Goal: Task Accomplishment & Management: Manage account settings

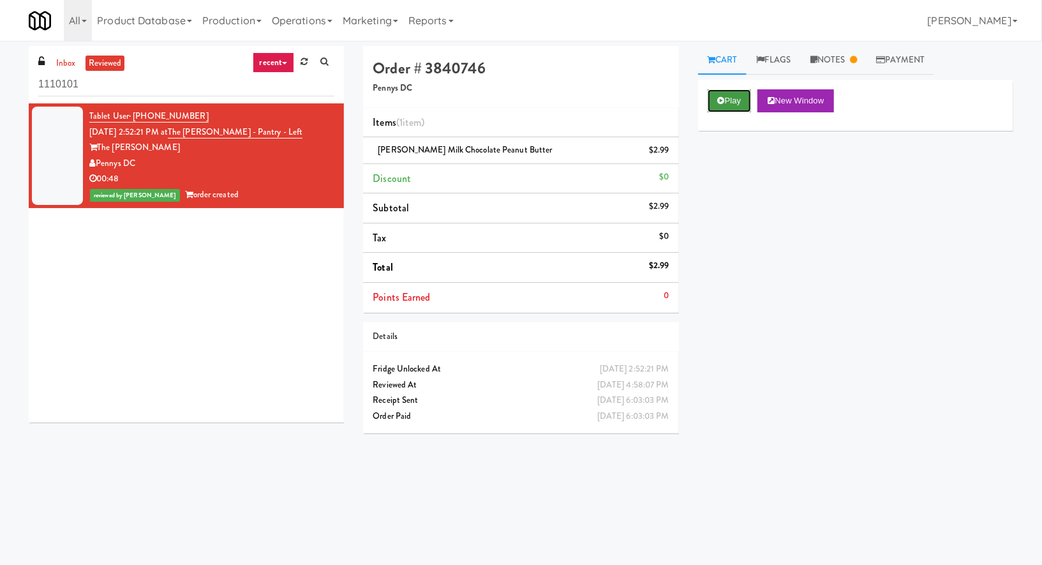
click at [731, 97] on button "Play" at bounding box center [730, 100] width 44 height 23
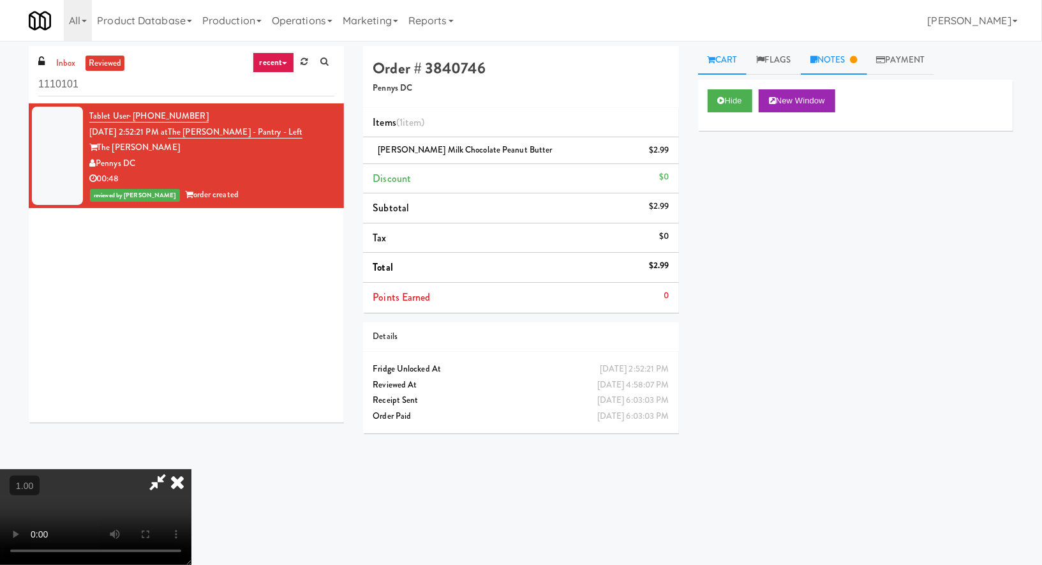
click at [828, 64] on link "Notes" at bounding box center [834, 60] width 66 height 29
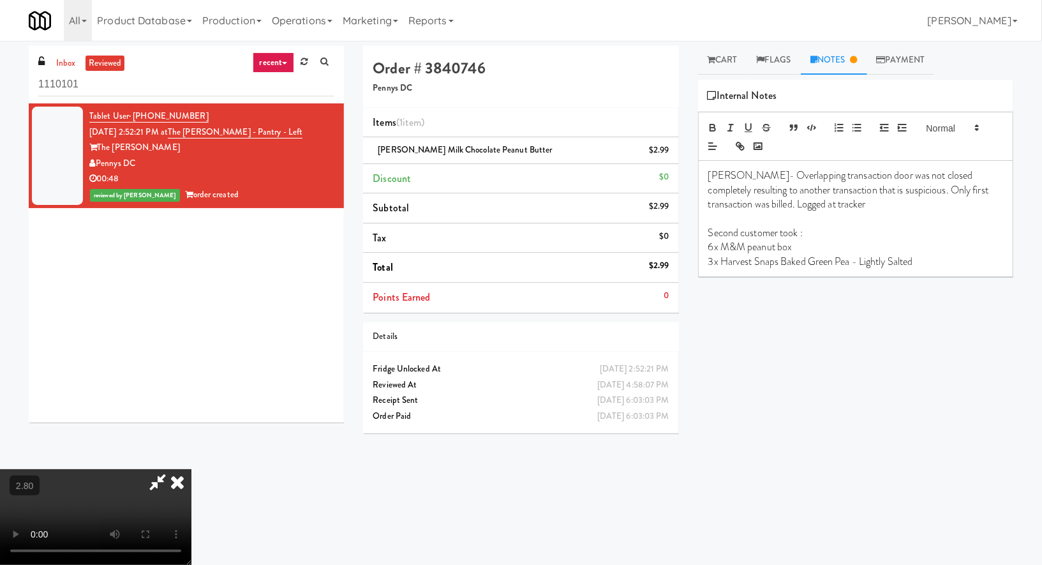
scroll to position [135, 0]
click at [191, 469] on video at bounding box center [95, 517] width 191 height 96
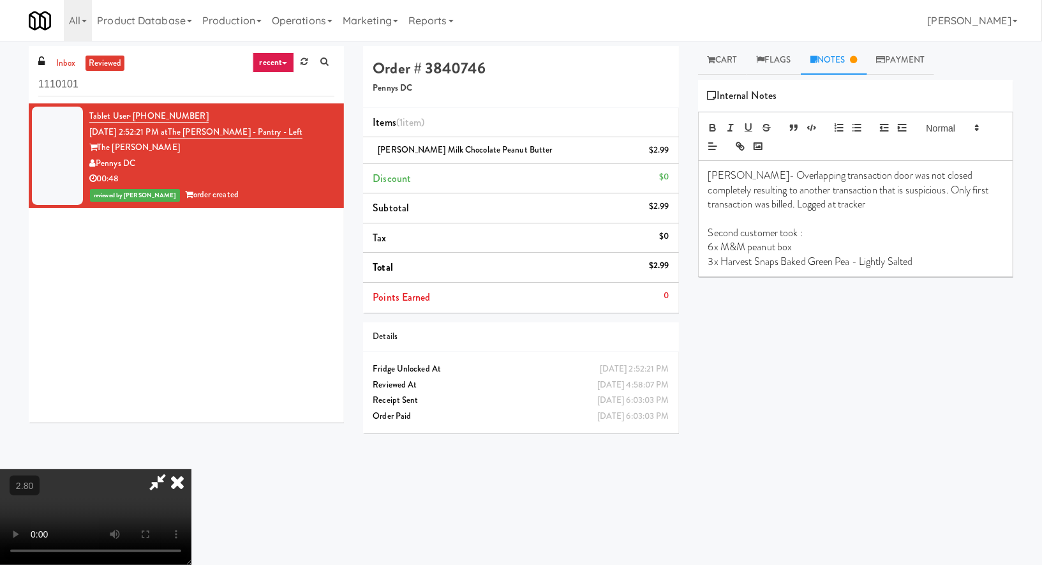
click at [191, 469] on video at bounding box center [95, 517] width 191 height 96
click at [191, 469] on icon at bounding box center [177, 482] width 28 height 26
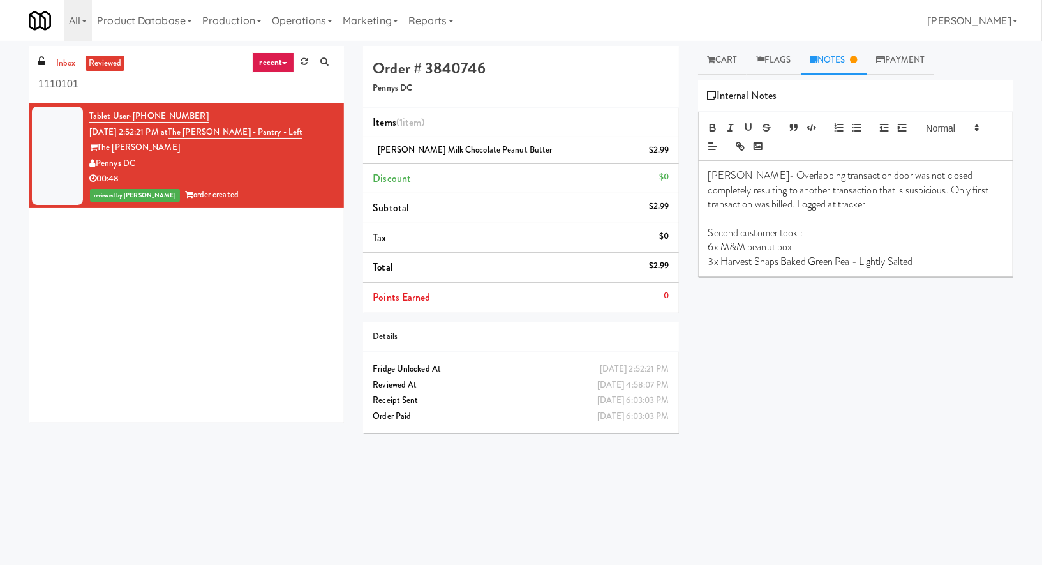
drag, startPoint x: 203, startPoint y: 116, endPoint x: 131, endPoint y: 123, distance: 71.7
click at [131, 121] on div "Tablet User · (202) 983-0086 Sep 30, 2025 2:52:21 PM at The Kiley - Pantry - Le…" at bounding box center [211, 155] width 245 height 94
copy span "(202) 983-0086"
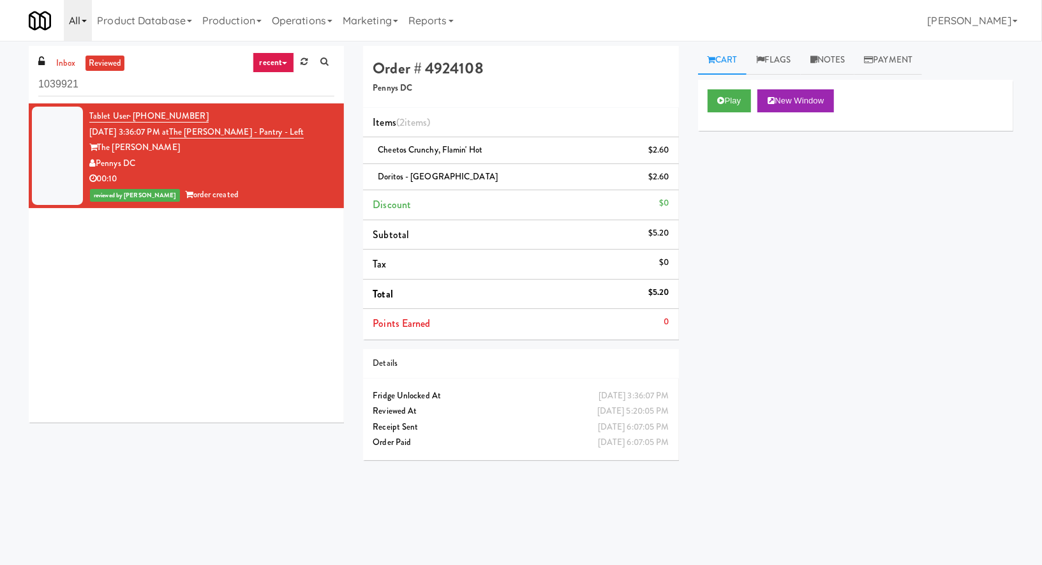
click at [73, 22] on link "All" at bounding box center [78, 20] width 28 height 41
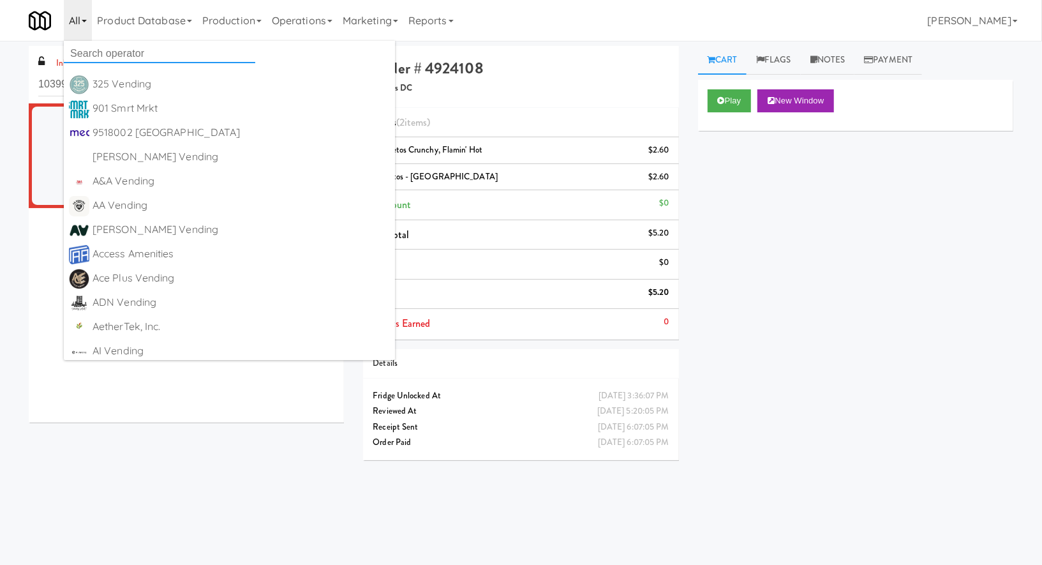
click at [96, 54] on input "text" at bounding box center [159, 53] width 191 height 19
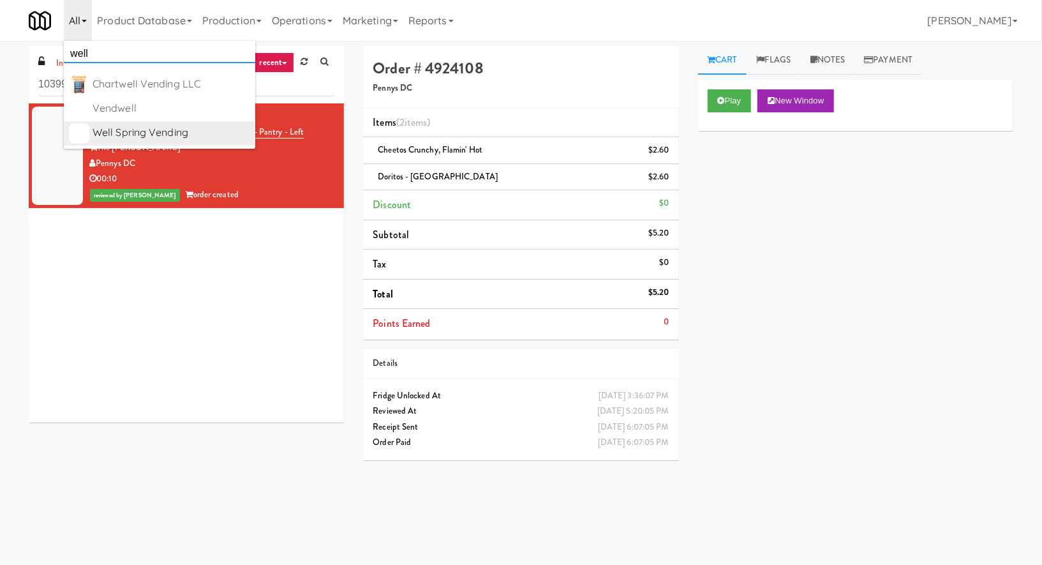
type input "well"
click at [167, 128] on div "Well Spring Vending" at bounding box center [172, 132] width 158 height 19
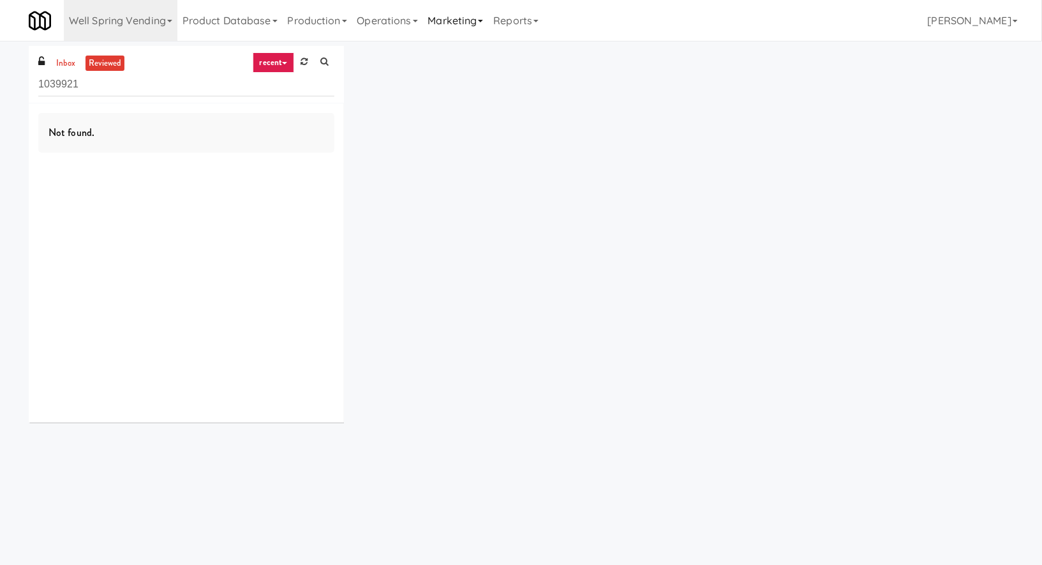
click at [455, 29] on link "Marketing" at bounding box center [456, 20] width 66 height 41
click at [459, 86] on link "Vouchers" at bounding box center [474, 92] width 102 height 23
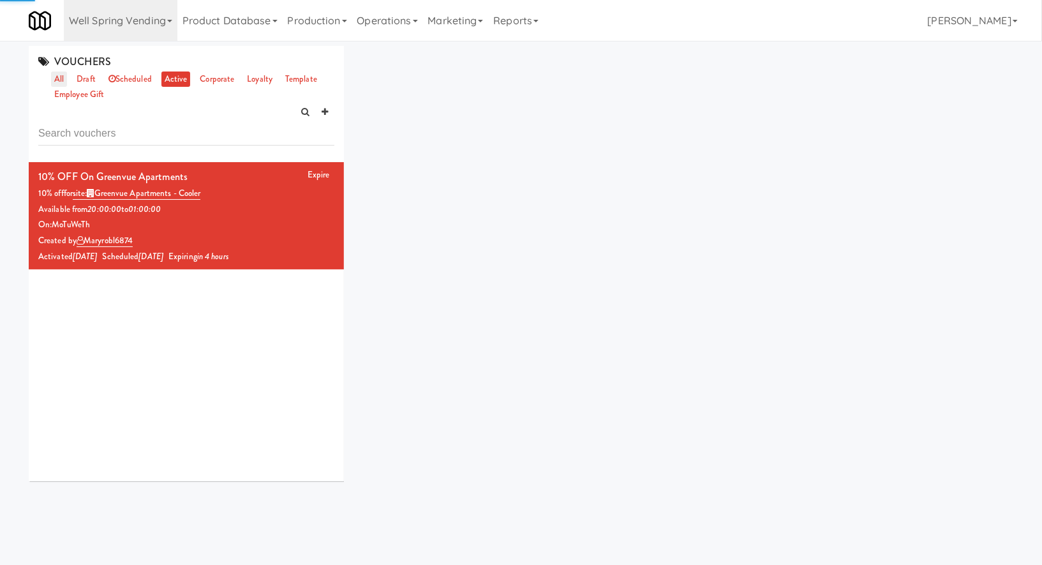
click at [57, 77] on link "all" at bounding box center [59, 79] width 16 height 16
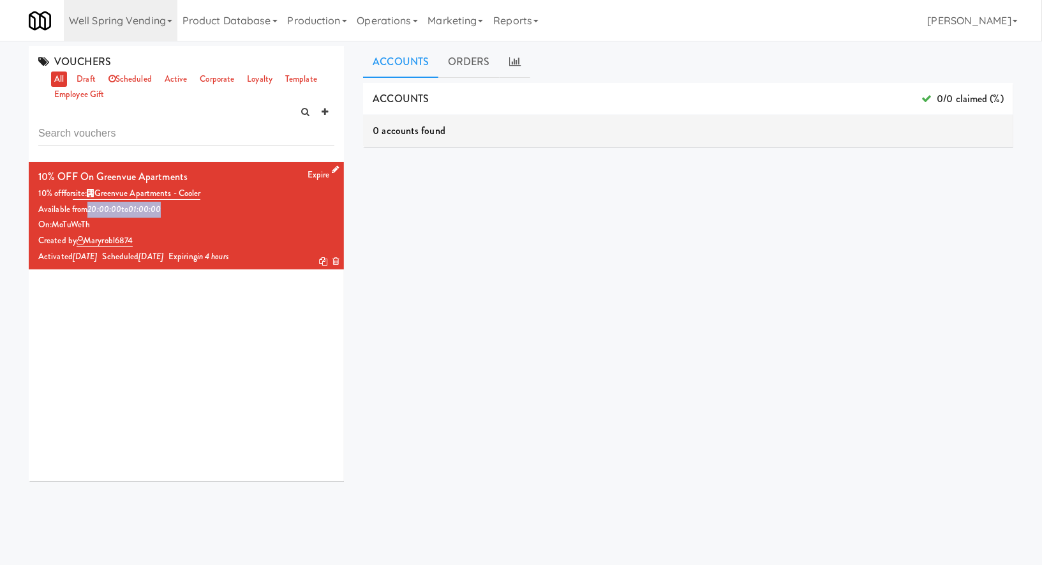
drag, startPoint x: 172, startPoint y: 205, endPoint x: 86, endPoint y: 212, distance: 86.4
click at [86, 212] on div "Available from 20:00:00 to 01:00:00" at bounding box center [186, 210] width 296 height 16
click at [336, 170] on icon at bounding box center [335, 169] width 7 height 8
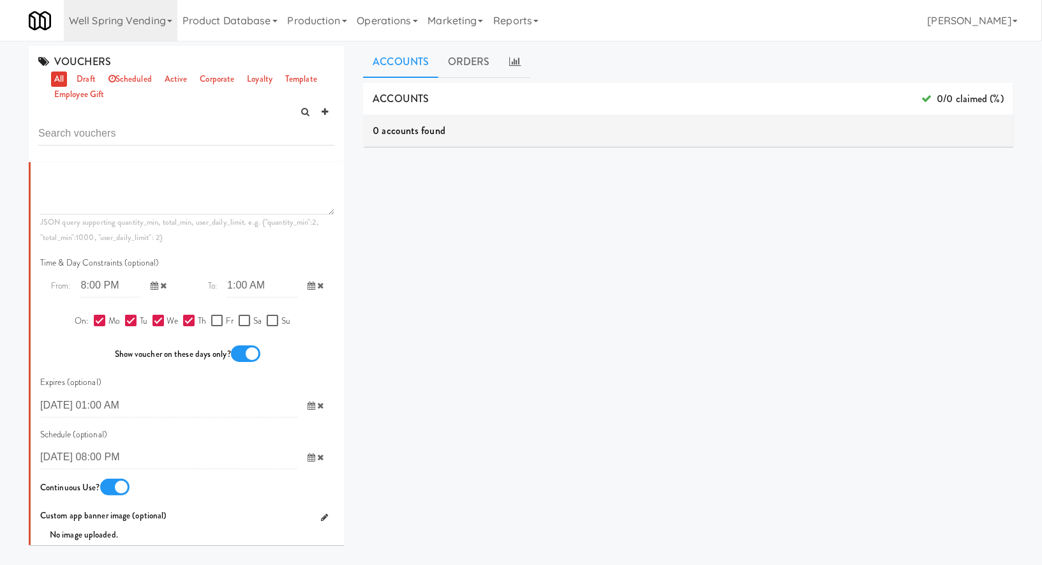
scroll to position [664, 0]
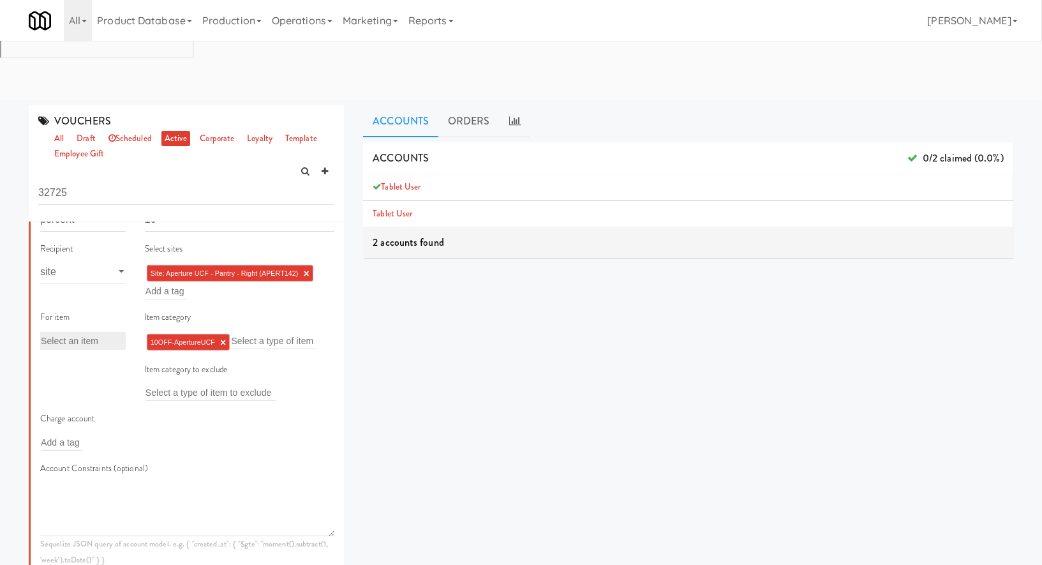
scroll to position [637, 0]
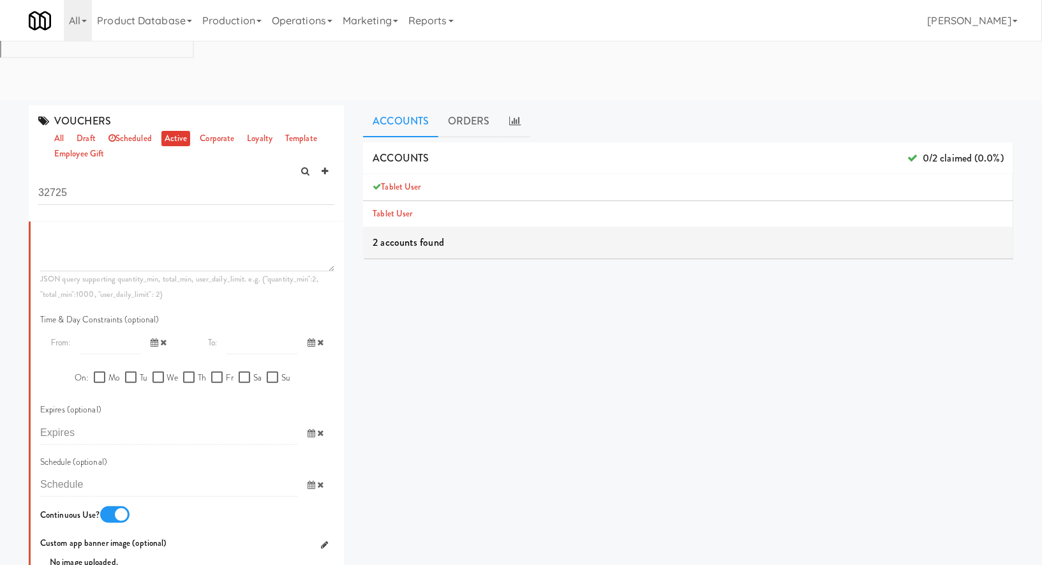
click at [156, 338] on icon at bounding box center [155, 342] width 8 height 8
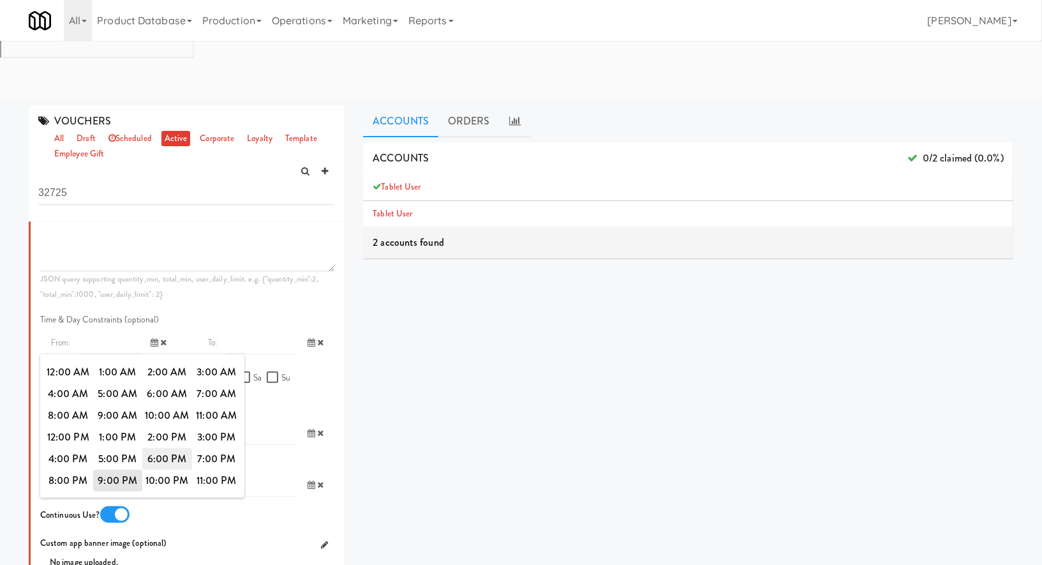
click at [161, 448] on span "6:00 PM" at bounding box center [167, 459] width 50 height 22
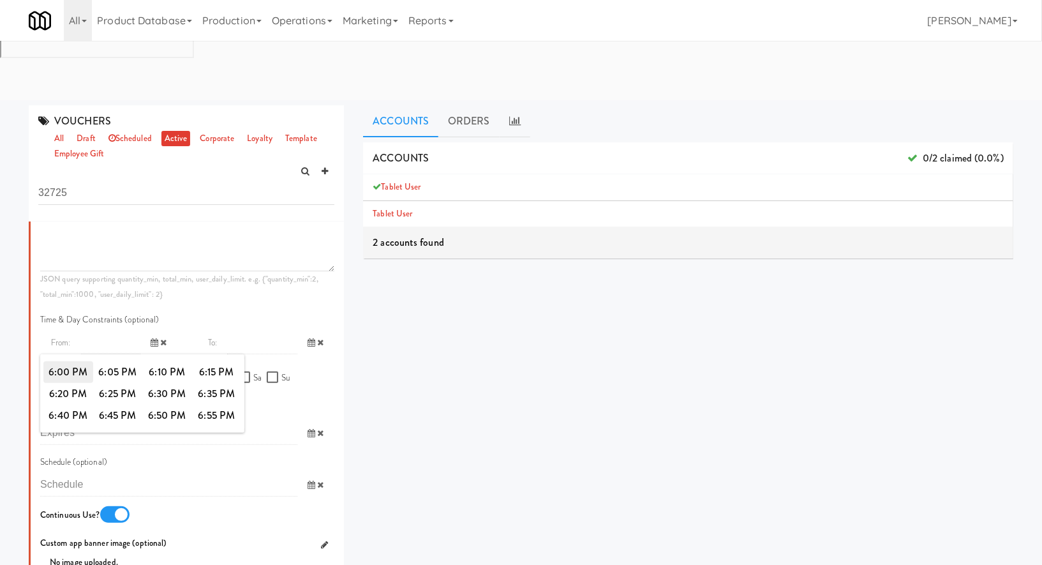
click at [77, 361] on span "6:00 PM" at bounding box center [68, 372] width 50 height 22
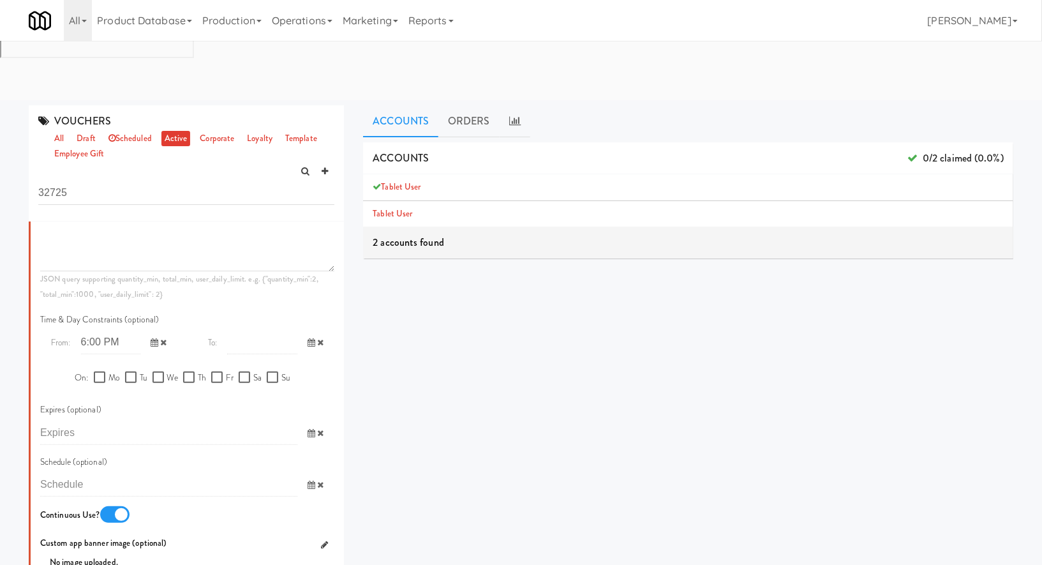
click at [101, 331] on input "text" at bounding box center [111, 343] width 60 height 24
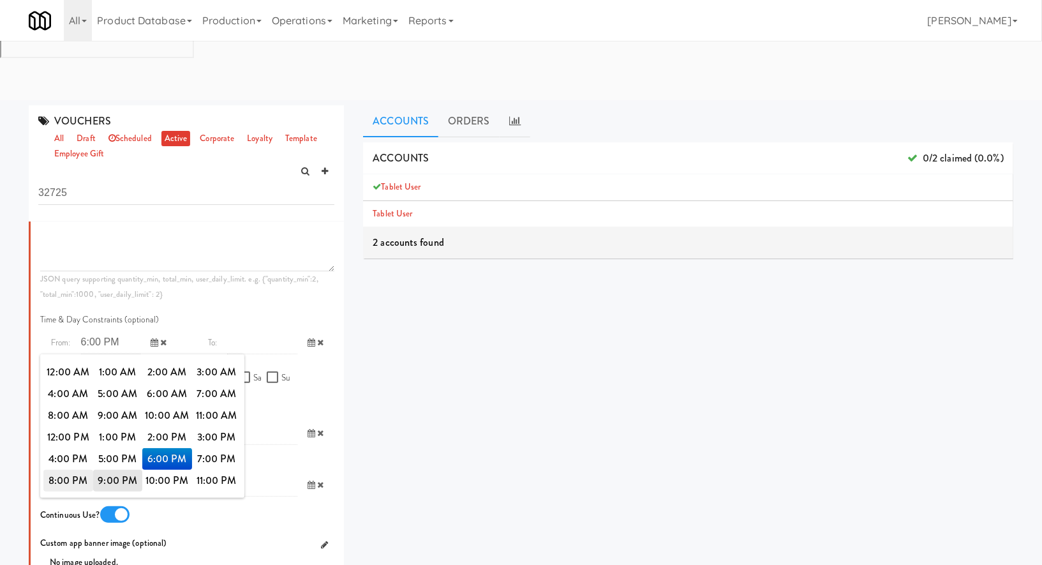
click at [77, 470] on span "8:00 PM" at bounding box center [68, 481] width 50 height 22
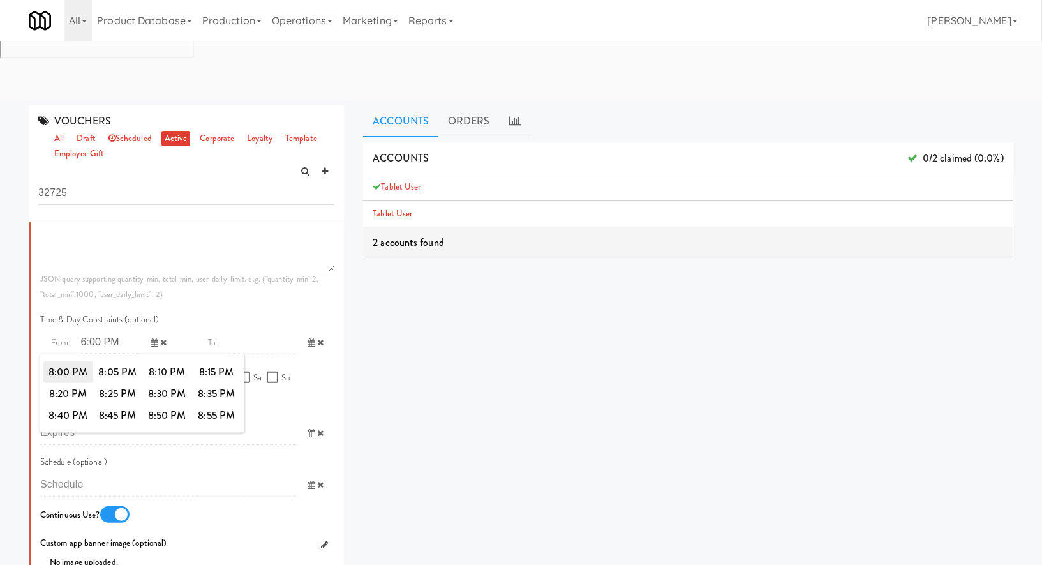
click at [64, 361] on span "8:00 PM" at bounding box center [68, 372] width 50 height 22
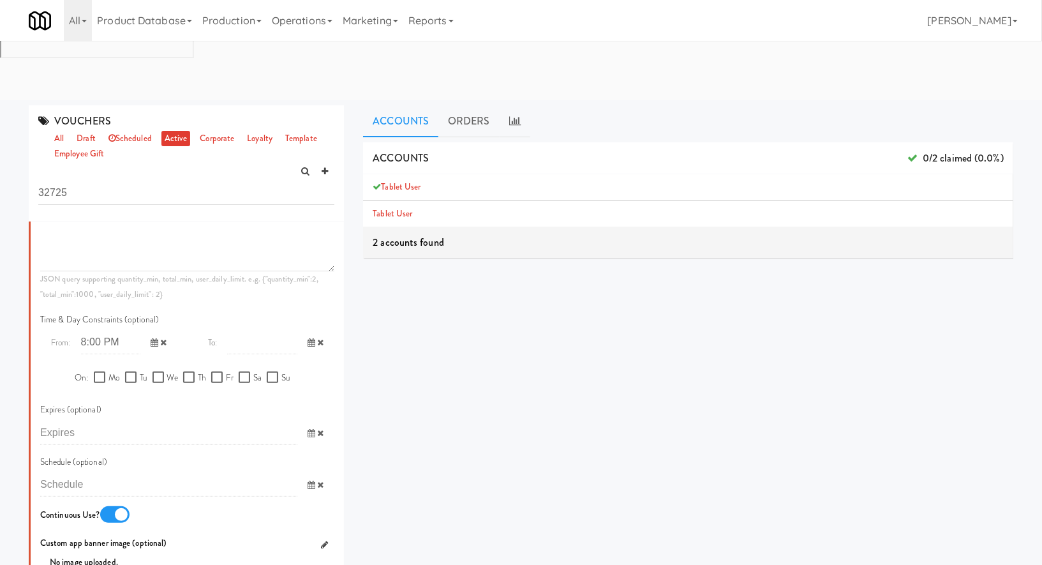
click at [304, 331] on span at bounding box center [315, 343] width 37 height 24
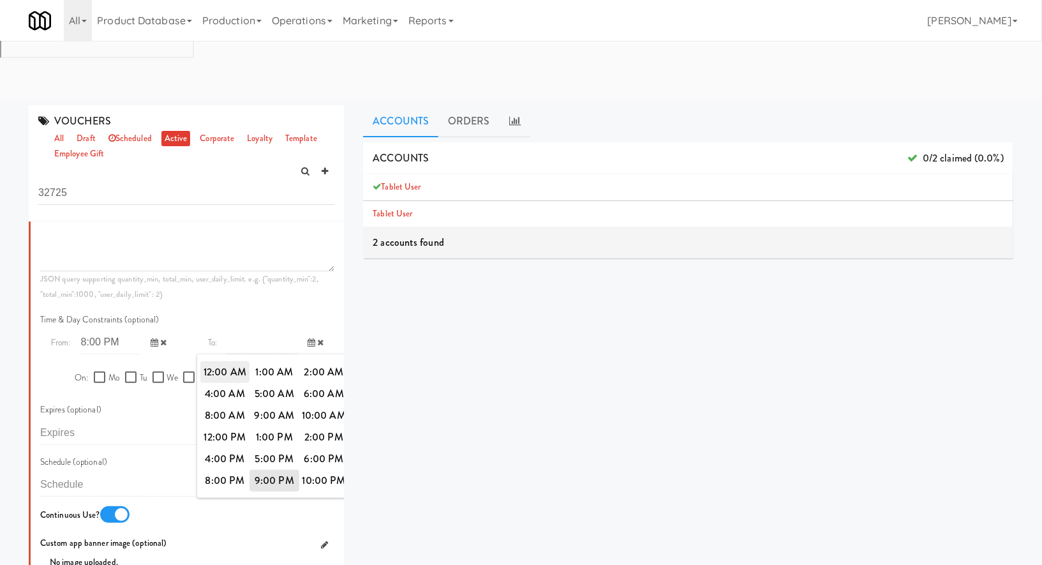
click at [242, 361] on span "12:00 AM" at bounding box center [225, 372] width 50 height 22
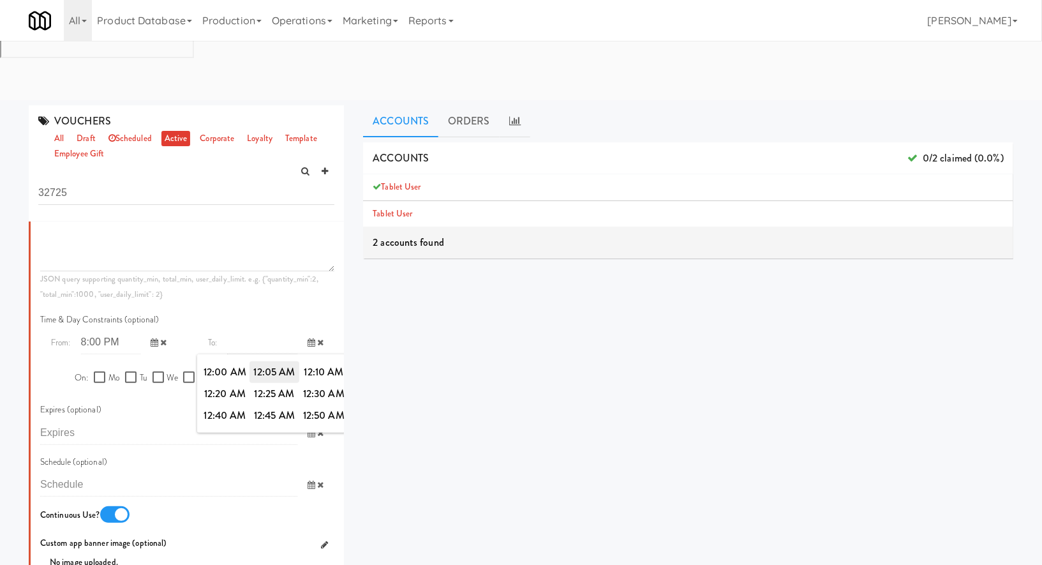
click at [265, 361] on span "12:05 AM" at bounding box center [274, 372] width 50 height 22
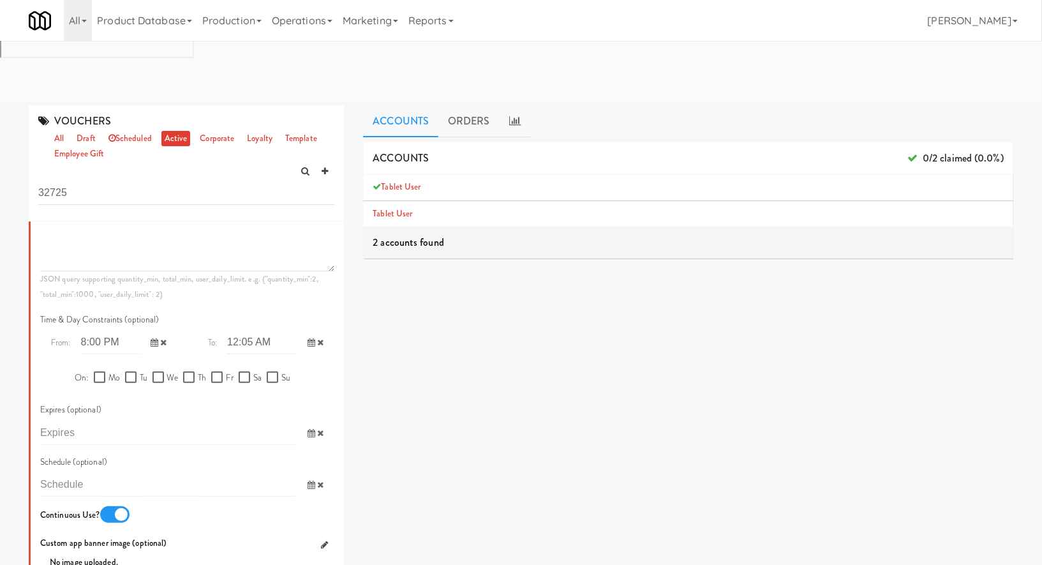
click at [247, 331] on input "text" at bounding box center [262, 343] width 70 height 24
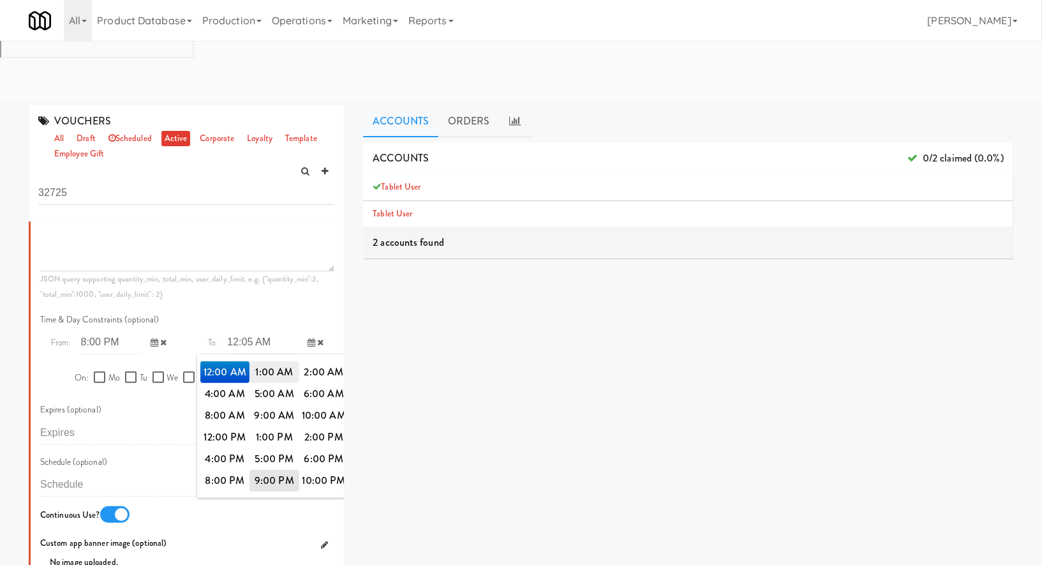
click at [263, 361] on span "1:00 AM" at bounding box center [274, 372] width 50 height 22
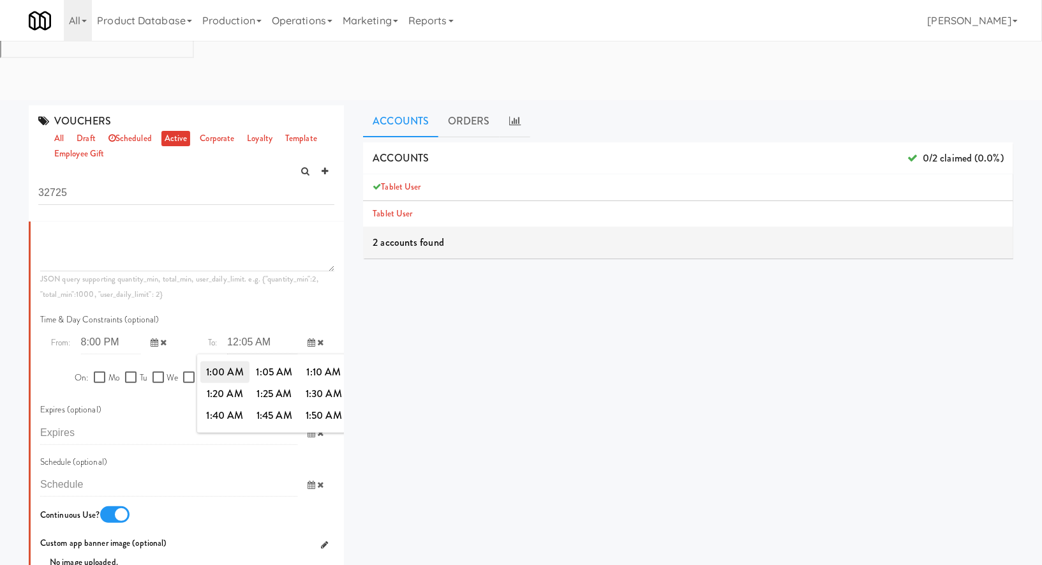
click at [233, 361] on span "1:00 AM" at bounding box center [225, 372] width 50 height 22
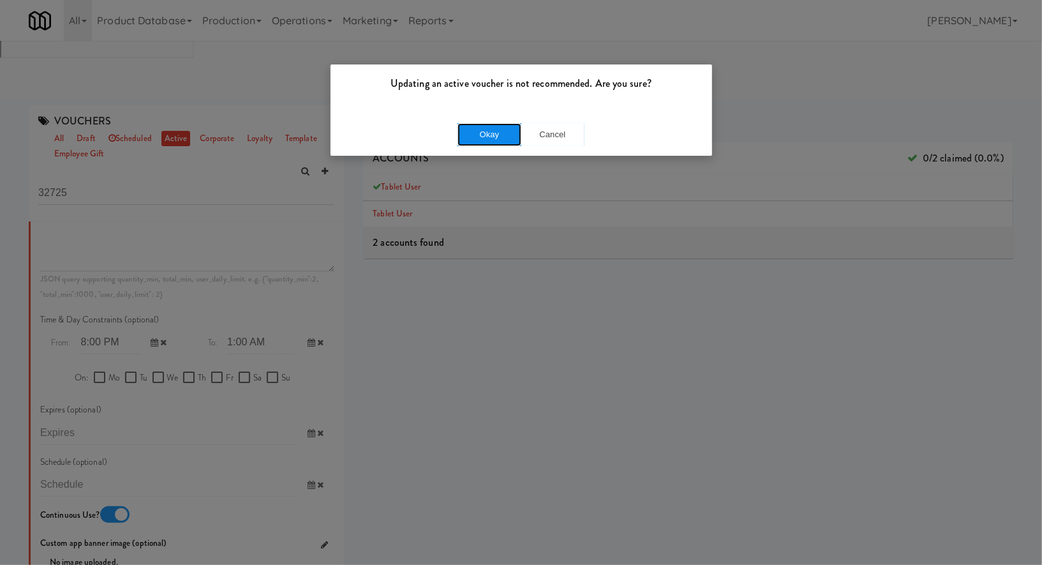
click at [496, 135] on button "Okay" at bounding box center [490, 134] width 64 height 23
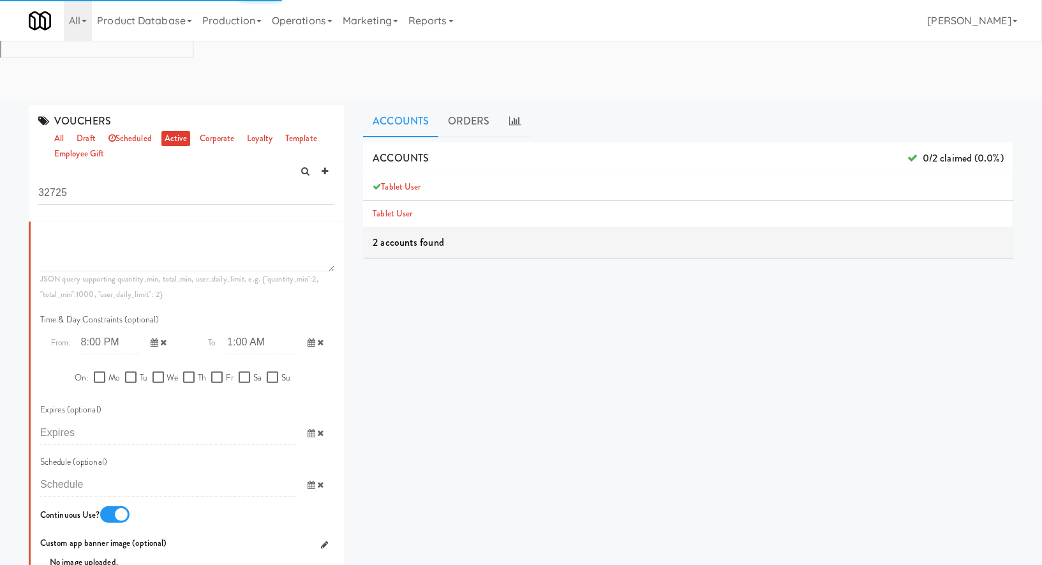
scroll to position [0, 0]
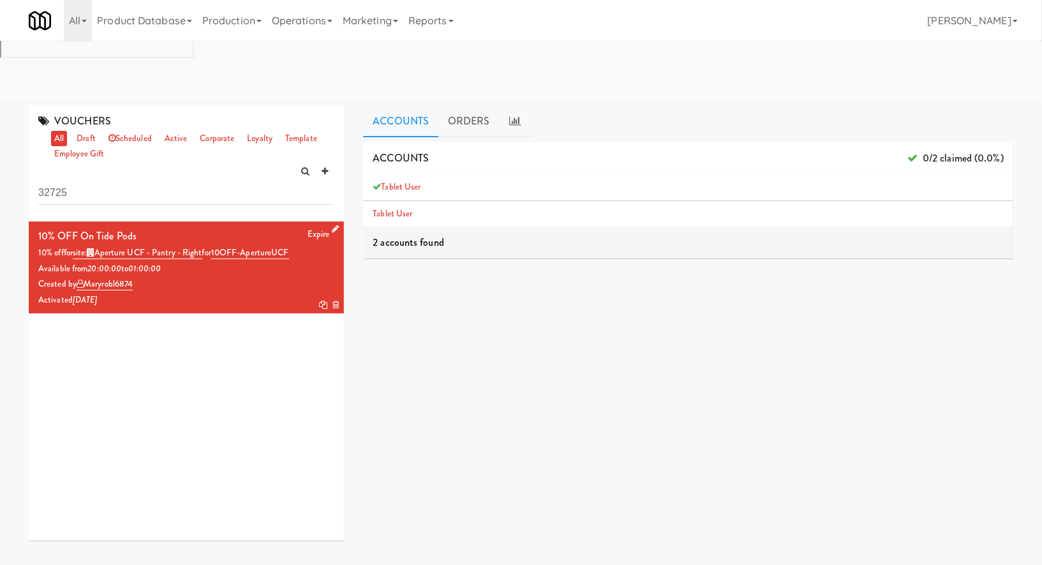
click at [333, 225] on icon at bounding box center [335, 229] width 7 height 8
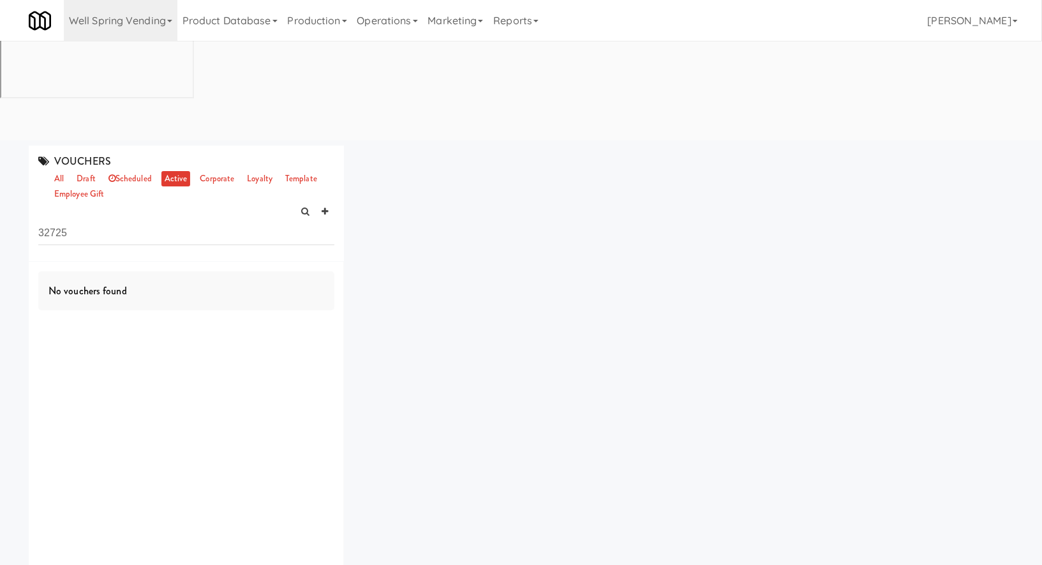
click at [67, 171] on ul "all draft scheduled active corporate loyalty template employee gift" at bounding box center [191, 186] width 286 height 31
click at [61, 171] on link "all" at bounding box center [59, 179] width 16 height 16
click at [61, 221] on input "32725" at bounding box center [186, 233] width 296 height 24
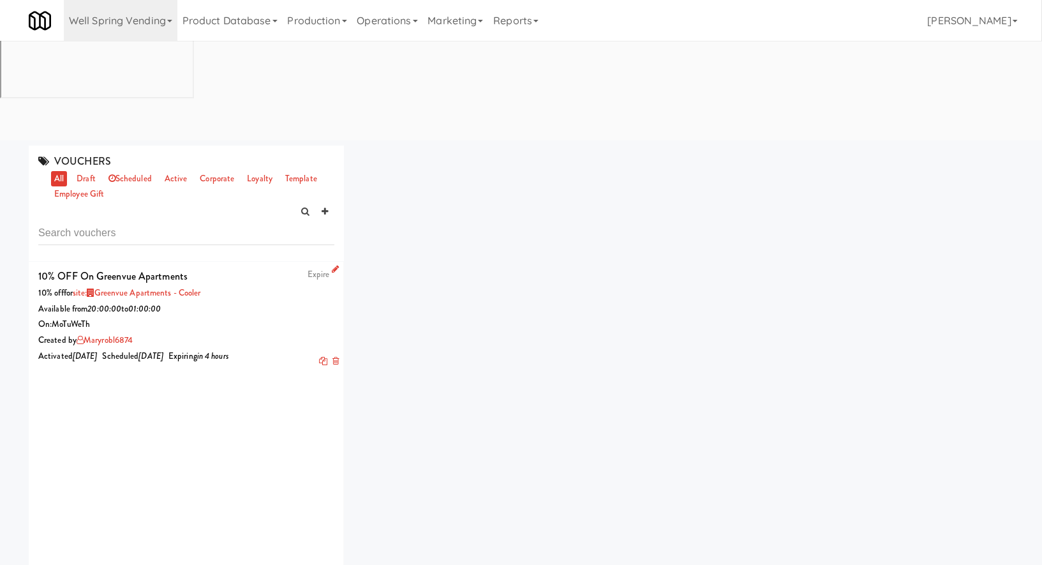
click at [327, 353] on div at bounding box center [326, 361] width 25 height 16
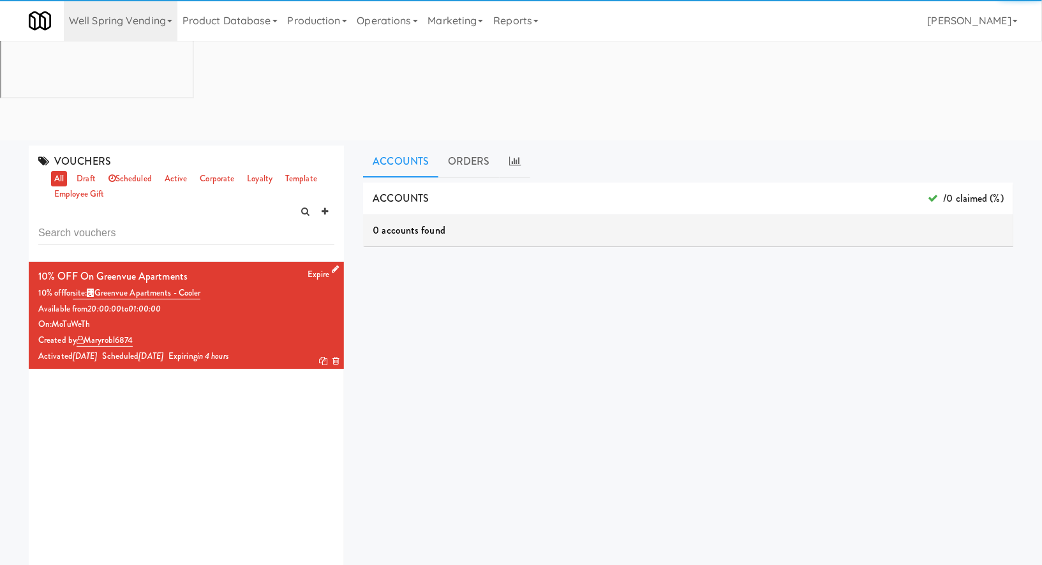
click at [324, 357] on icon at bounding box center [323, 361] width 8 height 8
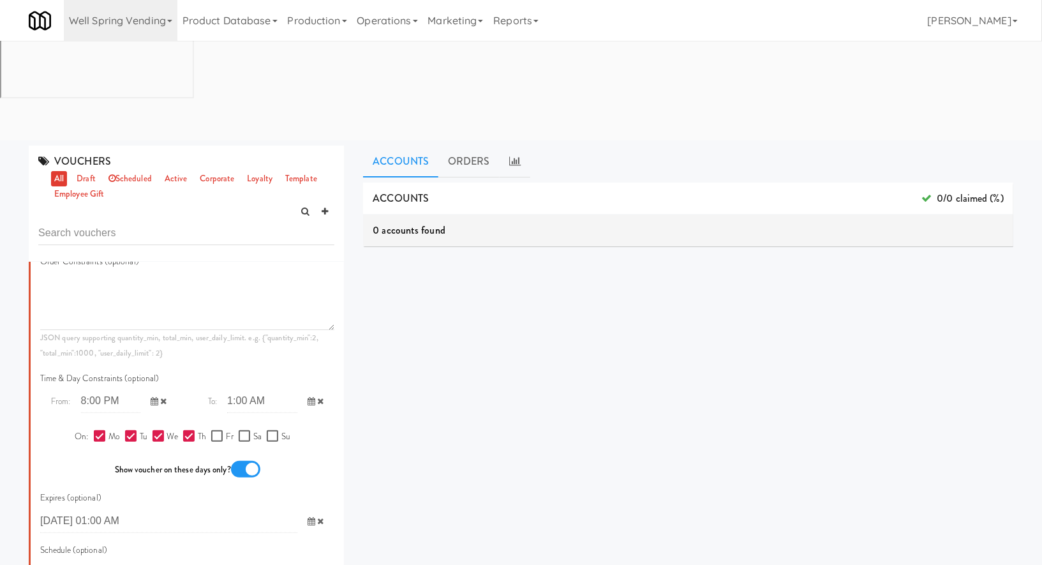
scroll to position [751, 0]
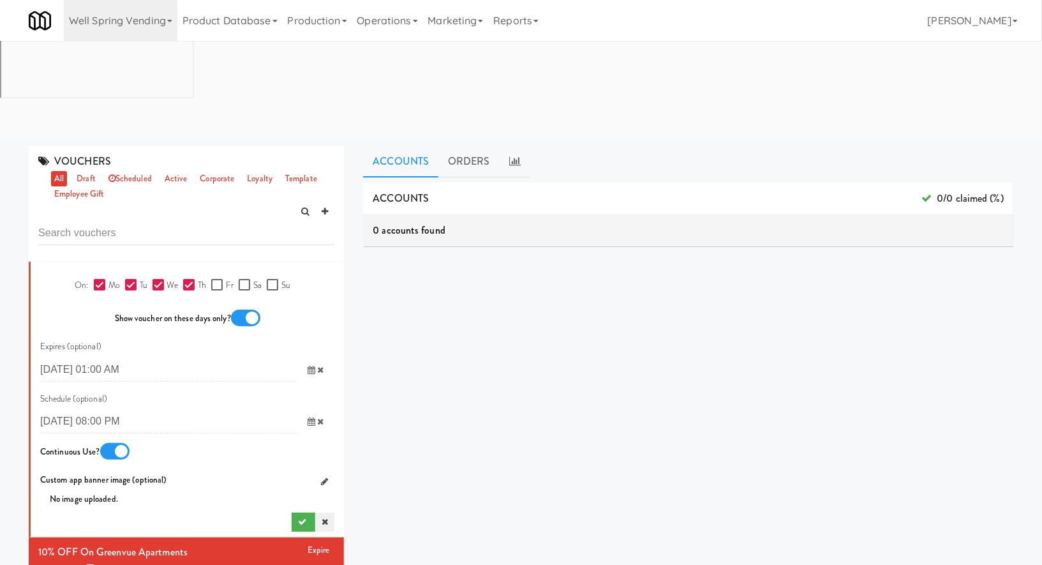
click at [326, 517] on icon at bounding box center [325, 521] width 6 height 8
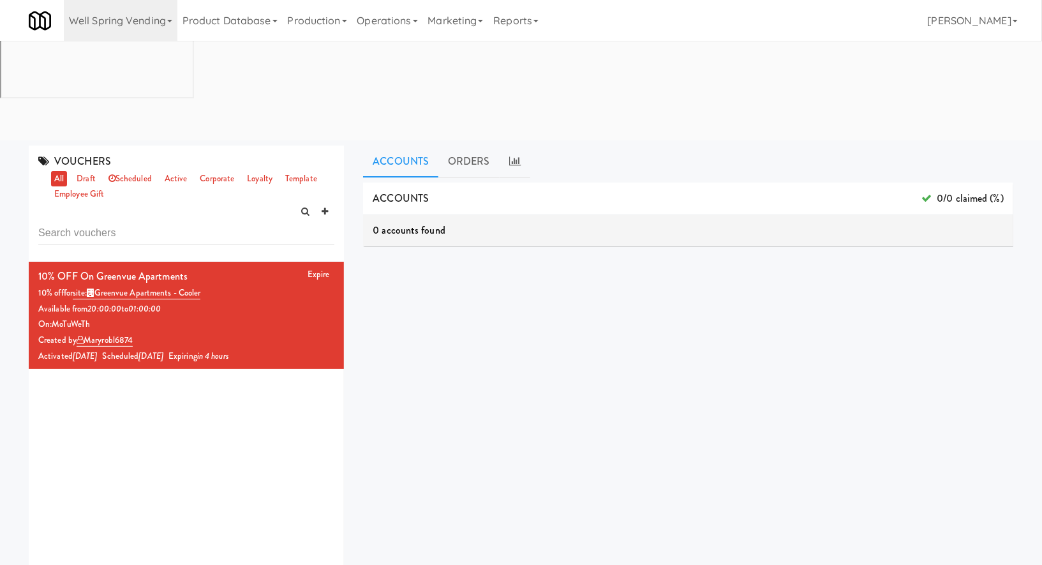
scroll to position [0, 0]
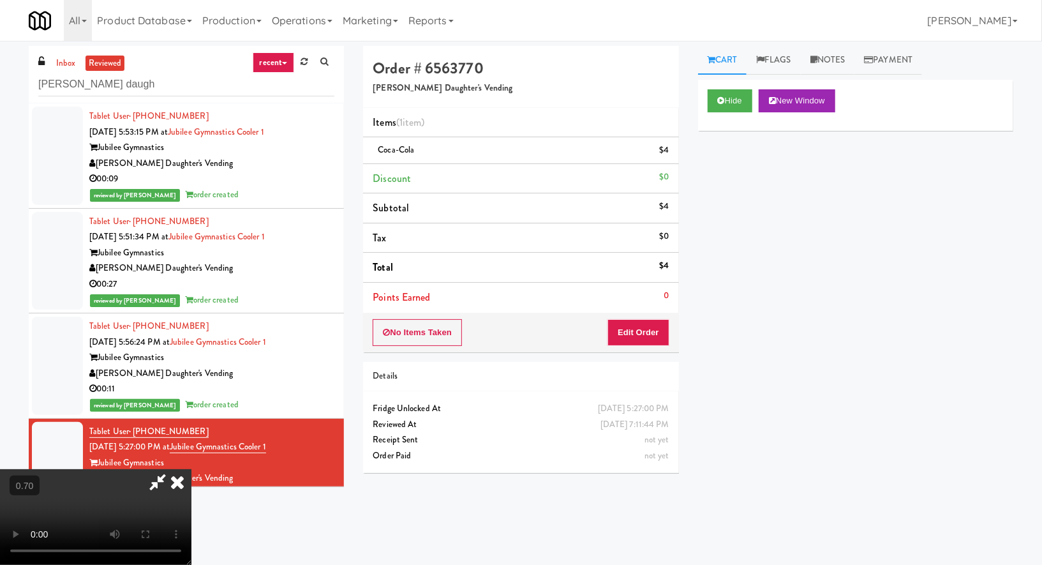
scroll to position [135, 0]
